Goal: Task Accomplishment & Management: Manage account settings

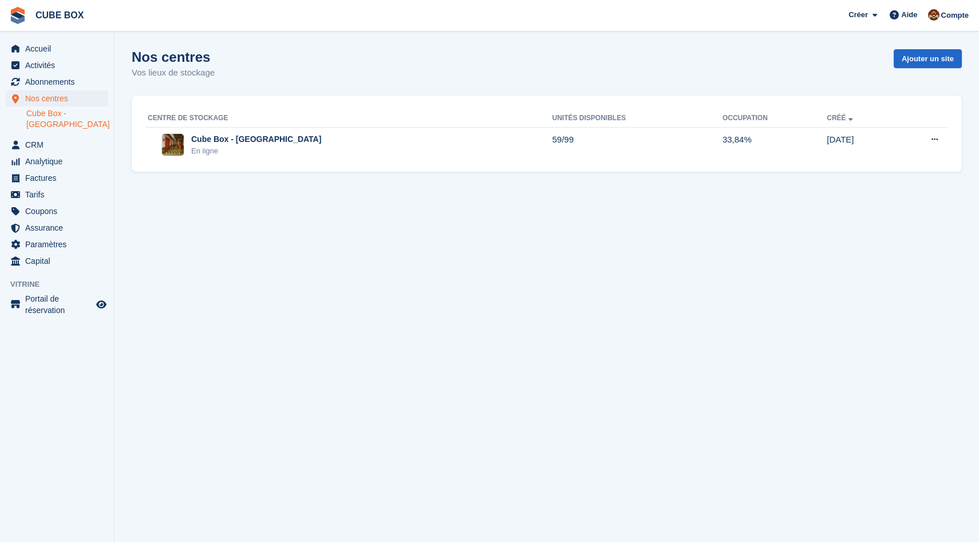
click at [49, 114] on link "Cube Box - [GEOGRAPHIC_DATA]" at bounding box center [67, 119] width 82 height 22
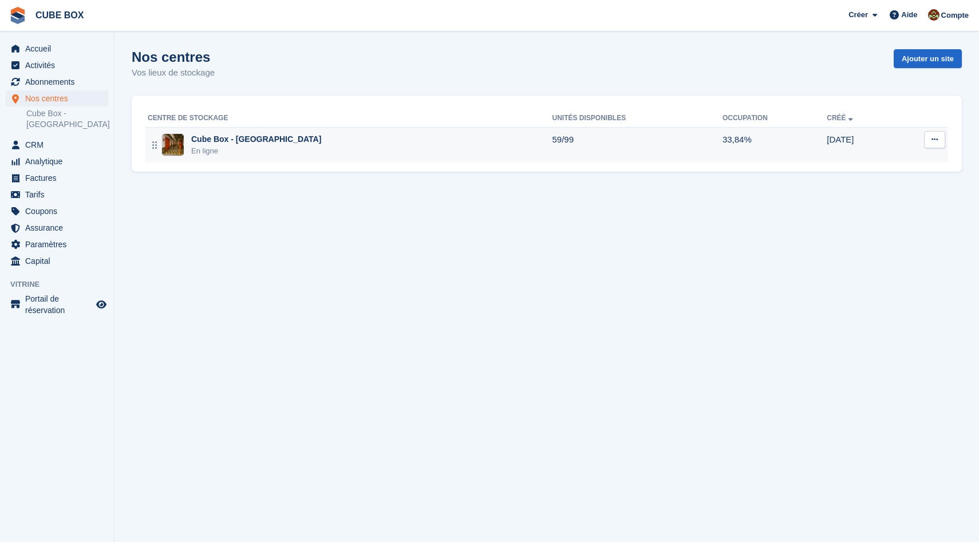
click at [210, 153] on div "En ligne" at bounding box center [256, 150] width 130 height 11
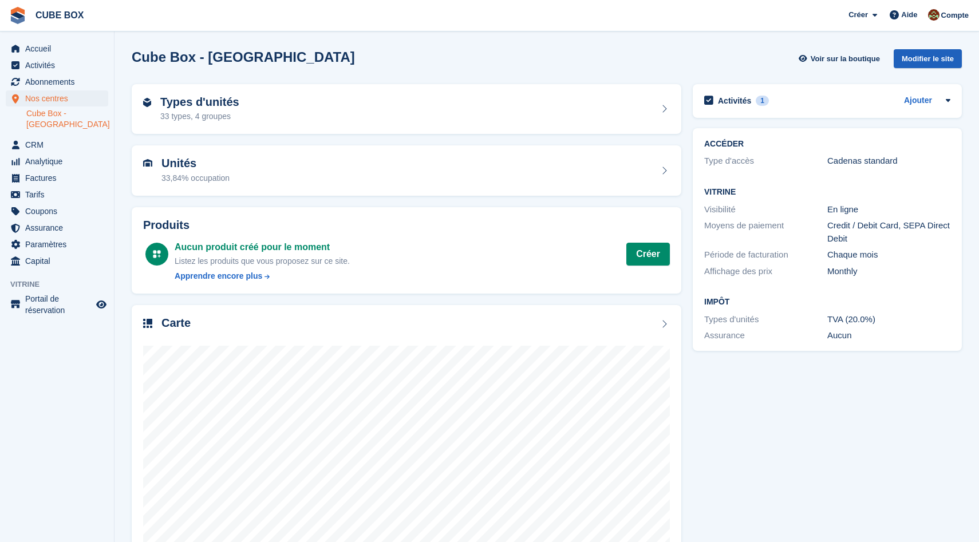
click at [903, 57] on div "Modifier le site" at bounding box center [928, 58] width 68 height 19
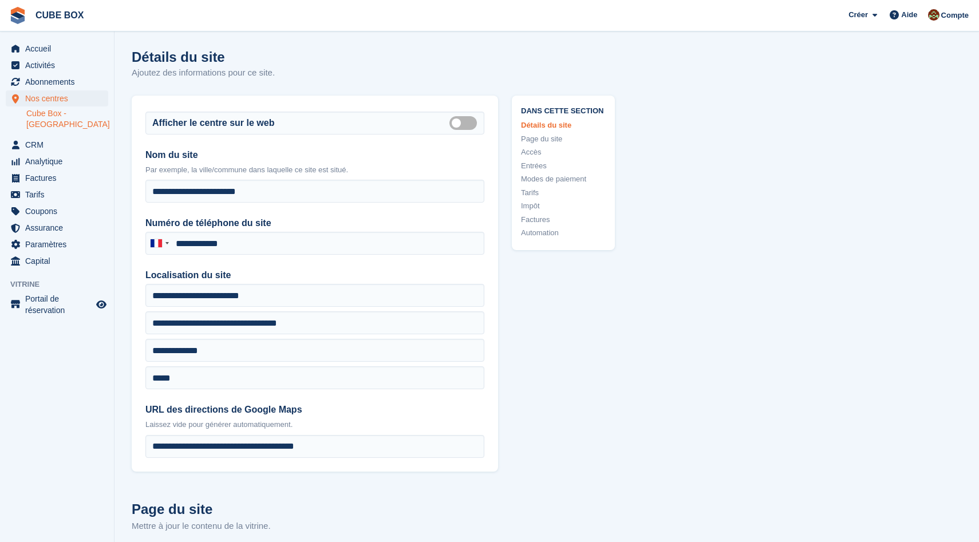
type input "**********"
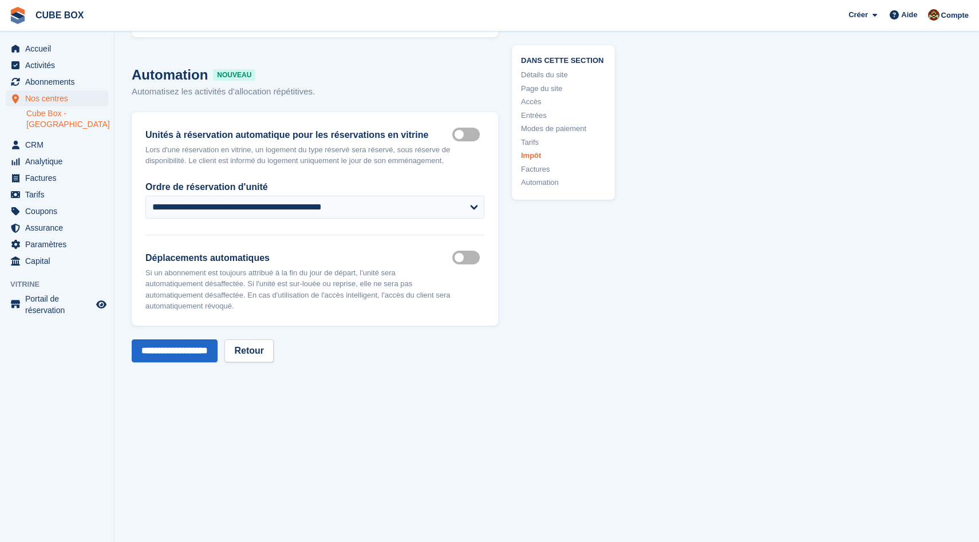
scroll to position [5130, 0]
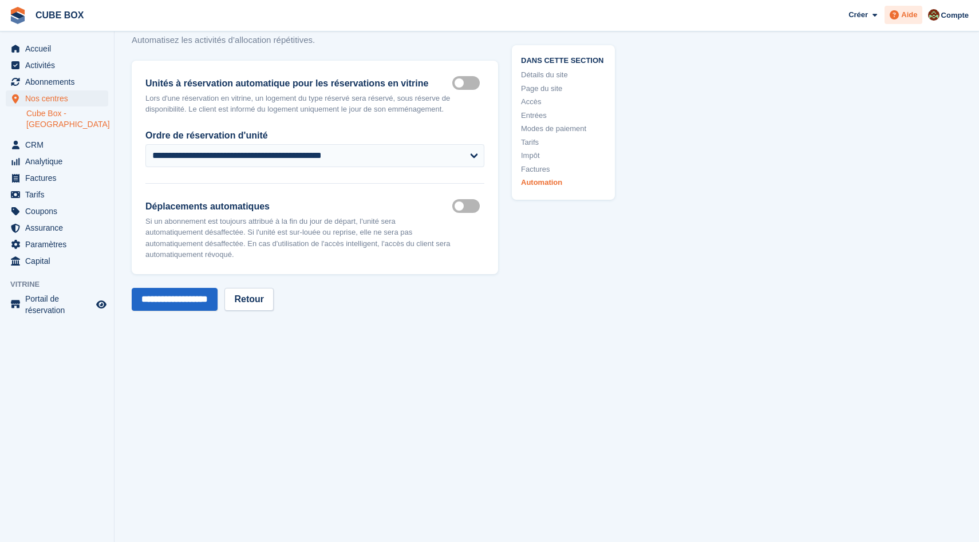
click at [910, 19] on span "Aide" at bounding box center [909, 14] width 16 height 11
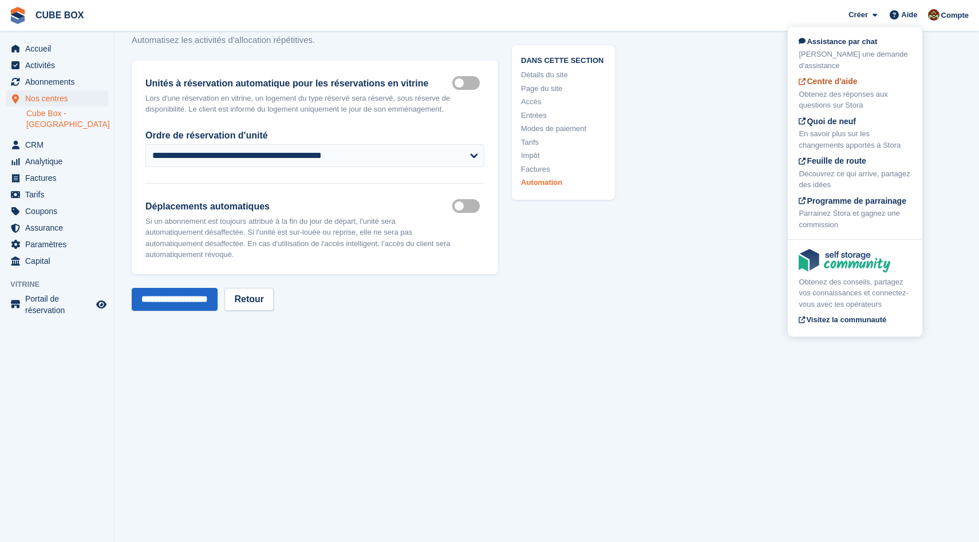
click at [882, 84] on div "Centre d'aide Obtenez des réponses aux questions sur Stora" at bounding box center [855, 93] width 113 height 35
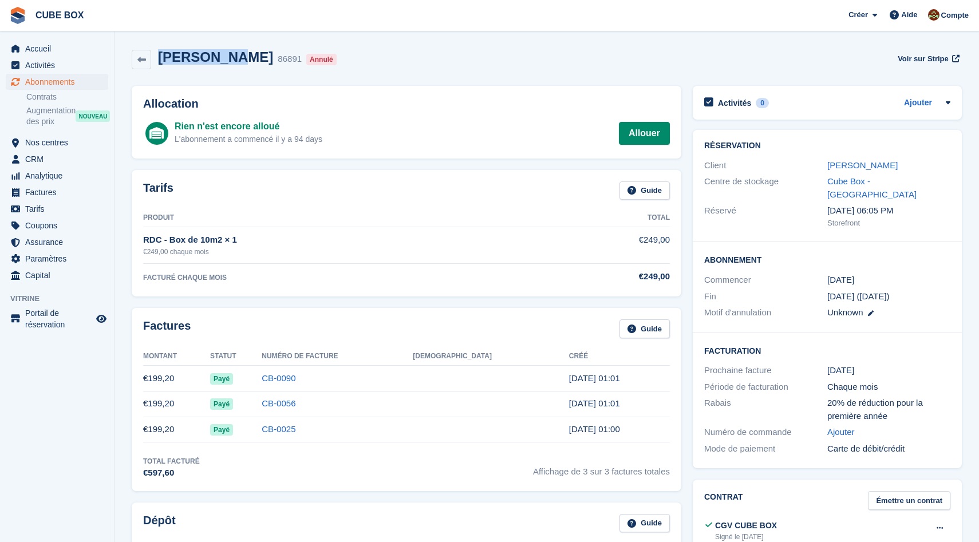
drag, startPoint x: 219, startPoint y: 59, endPoint x: 156, endPoint y: 58, distance: 63.0
click at [156, 58] on div "[PERSON_NAME] 86891 Annulé" at bounding box center [246, 59] width 190 height 21
copy h2 "[PERSON_NAME]"
click at [848, 165] on link "sijia wang" at bounding box center [862, 165] width 70 height 10
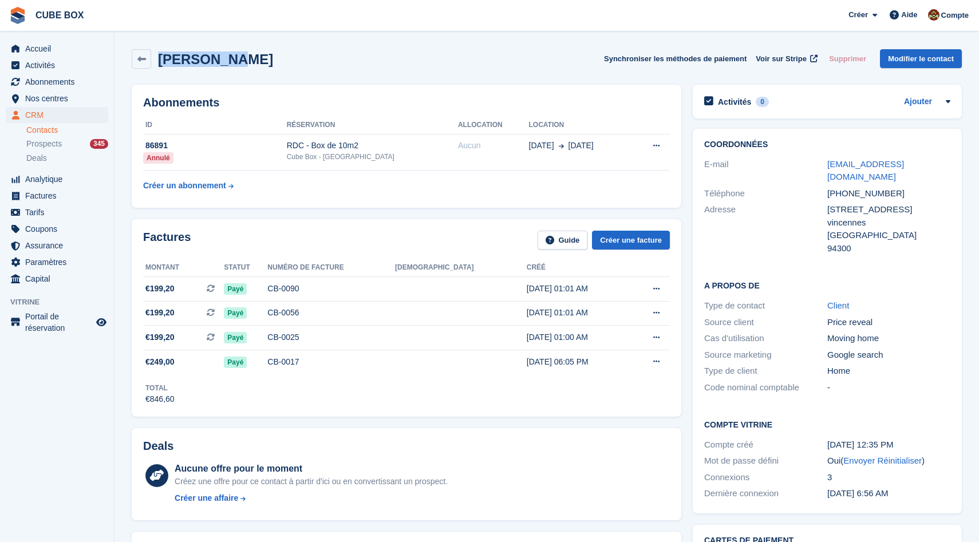
drag, startPoint x: 248, startPoint y: 62, endPoint x: 160, endPoint y: 62, distance: 88.2
click at [160, 62] on div "sijia wang Synchroniser les méthodes de paiement Voir sur Stripe Supprimer Modi…" at bounding box center [547, 58] width 830 height 19
copy h2 "sijia wang"
click at [374, 74] on div "sijia wang Synchroniser les méthodes de paiement Voir sur Stripe Supprimer Modi…" at bounding box center [547, 61] width 842 height 35
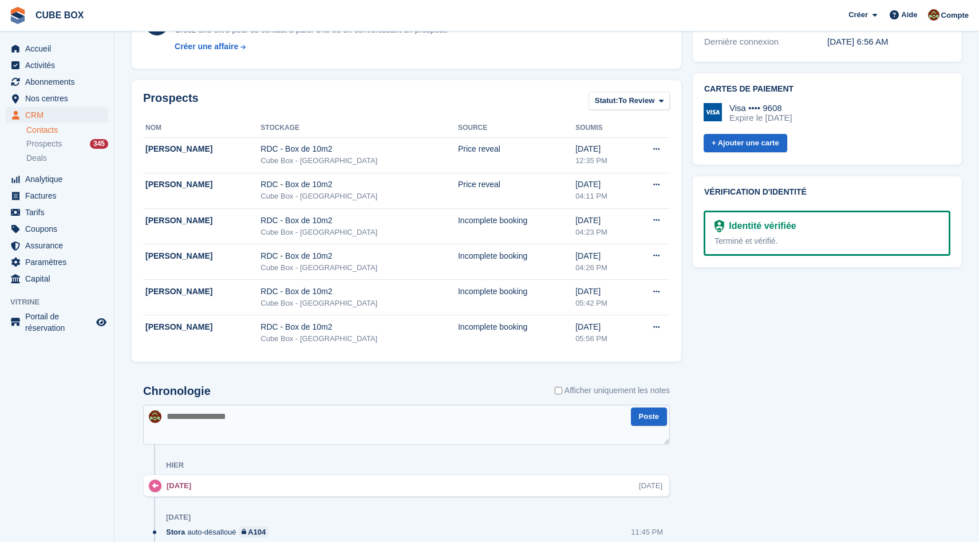
scroll to position [439, 0]
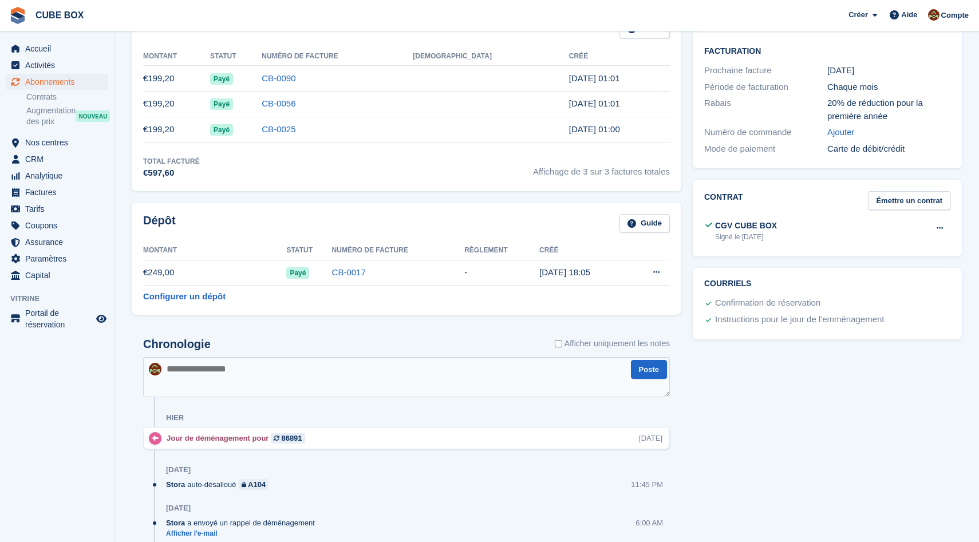
scroll to position [318, 0]
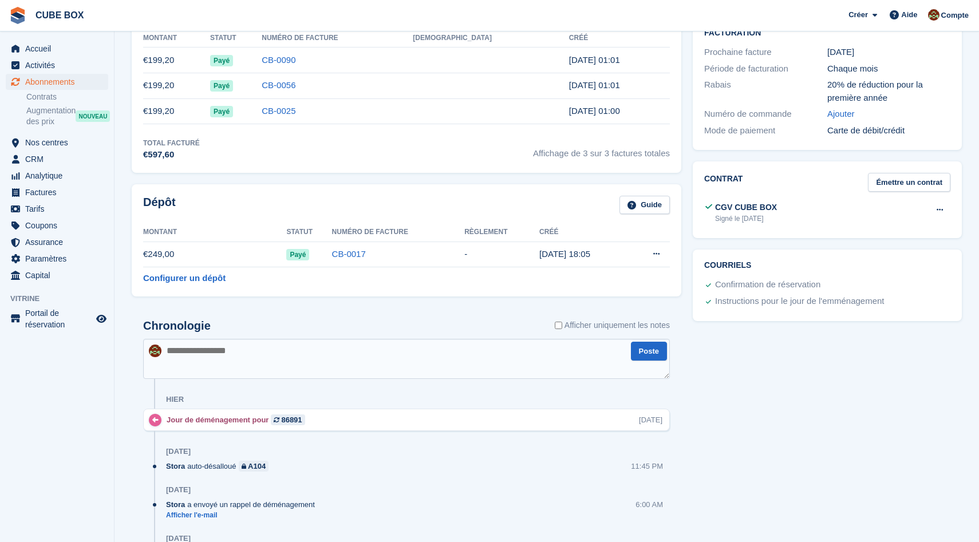
click at [277, 360] on textarea at bounding box center [406, 359] width 527 height 40
type textarea "*"
type textarea "**********"
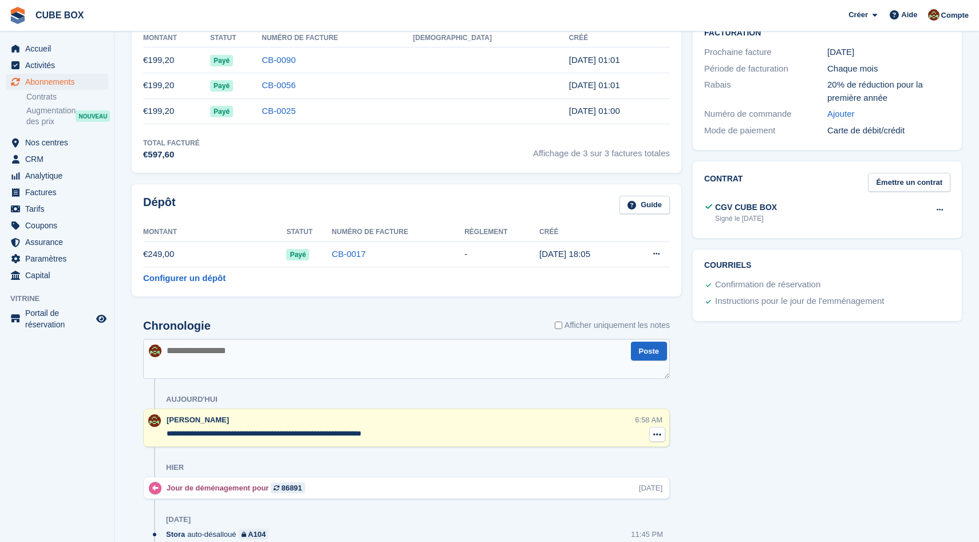
click at [656, 432] on icon at bounding box center [657, 434] width 8 height 9
click at [736, 419] on div "Activités 0 Ajouter Aucune tâche liée à l'abonnement n° 86891 Réservation Clien…" at bounding box center [827, 356] width 281 height 1189
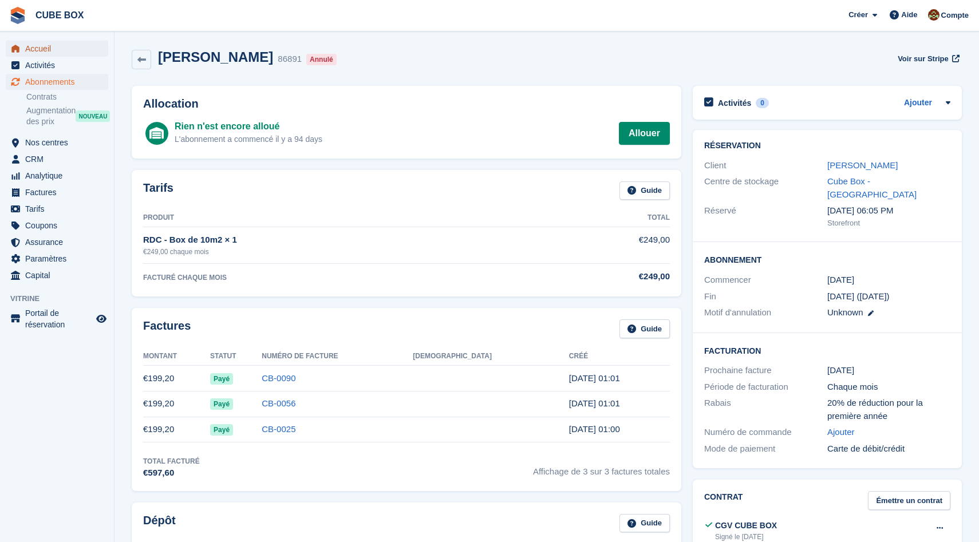
click at [40, 53] on span "Accueil" at bounding box center [59, 49] width 69 height 16
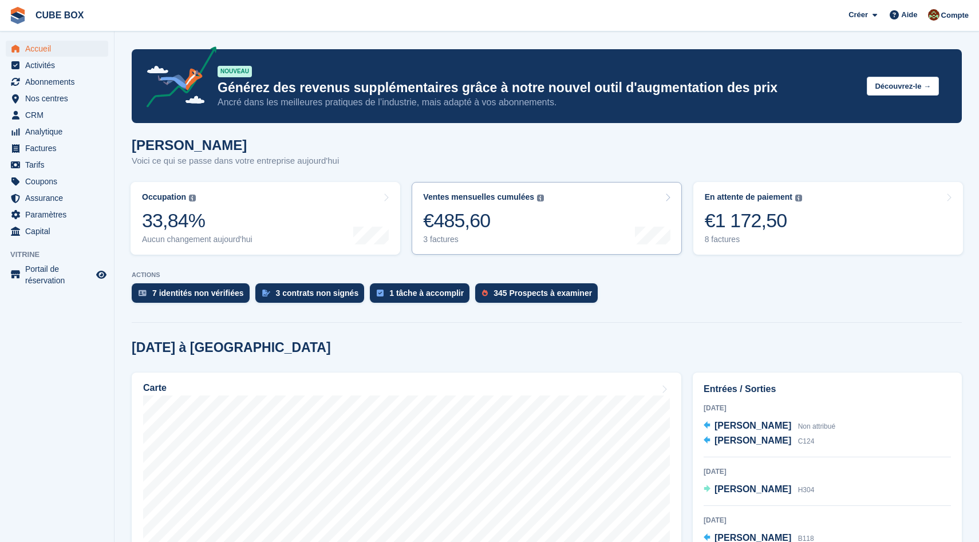
click at [555, 217] on link "Ventes mensuelles cumulées La somme de toutes les factures finalisées générées …" at bounding box center [547, 218] width 270 height 73
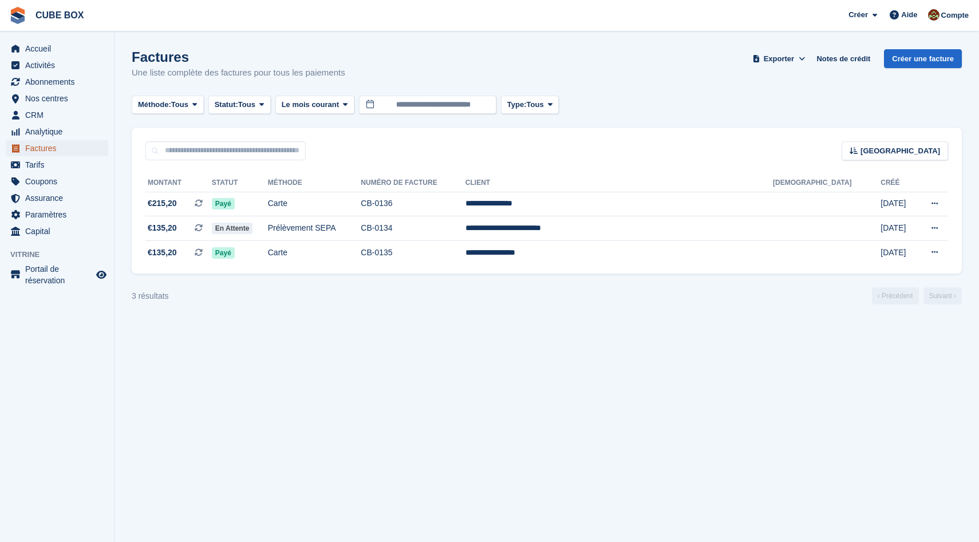
click at [34, 152] on span "Factures" at bounding box center [59, 148] width 69 height 16
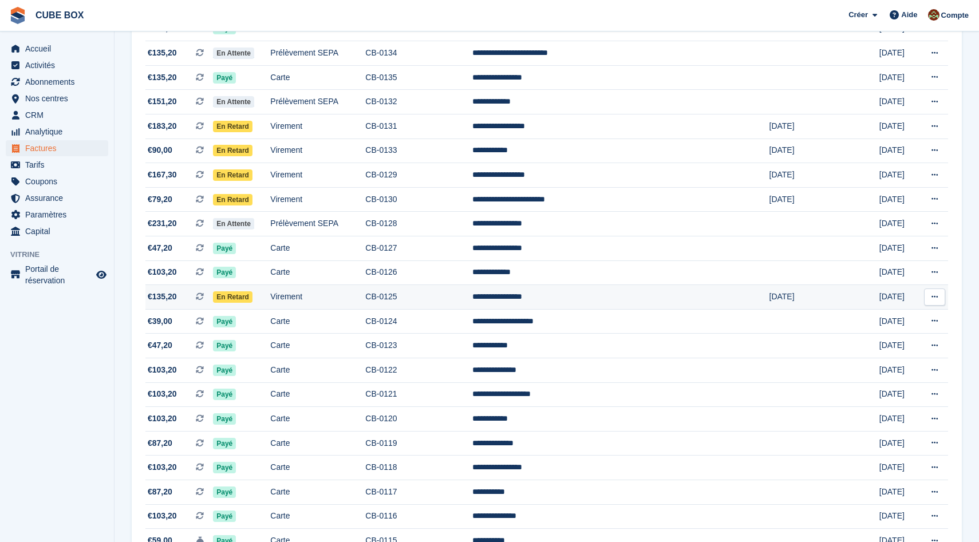
scroll to position [194, 0]
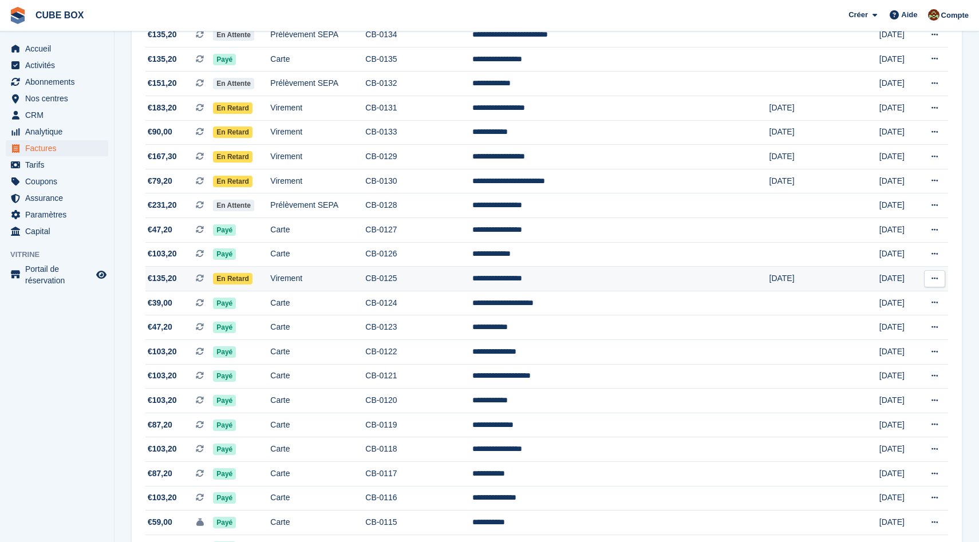
click at [365, 277] on td "Virement" at bounding box center [317, 279] width 95 height 25
